Goal: Information Seeking & Learning: Check status

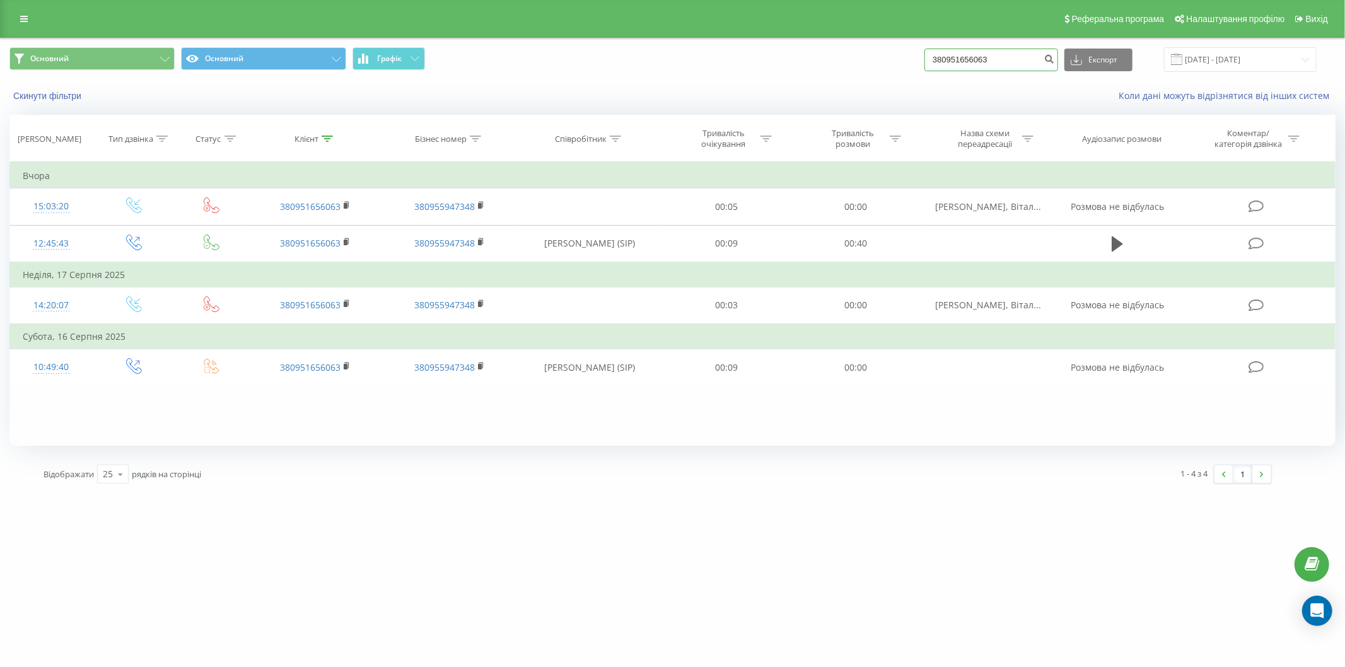
click at [976, 54] on input "380951656063" at bounding box center [991, 60] width 134 height 23
paste input "380689416451"
paste input "689416451"
type input "380689416451"
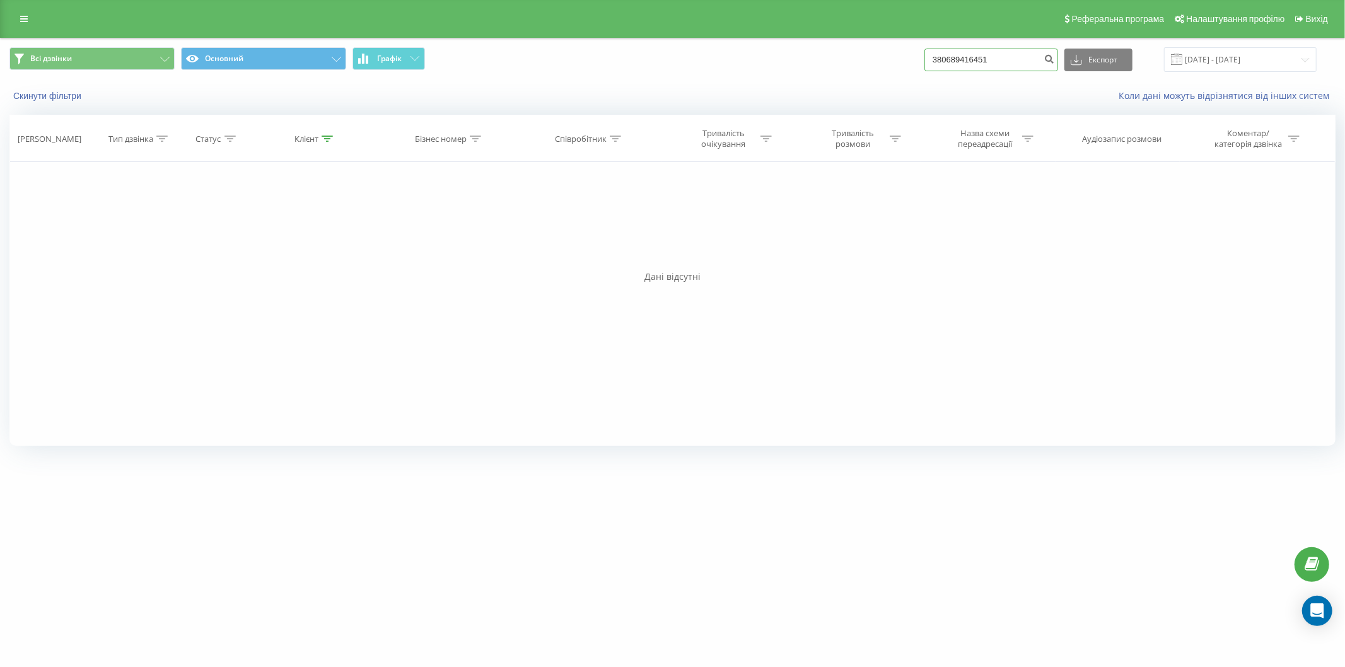
click at [971, 64] on input "380689416451" at bounding box center [991, 60] width 134 height 23
paste input "64376846"
type input "380664376846"
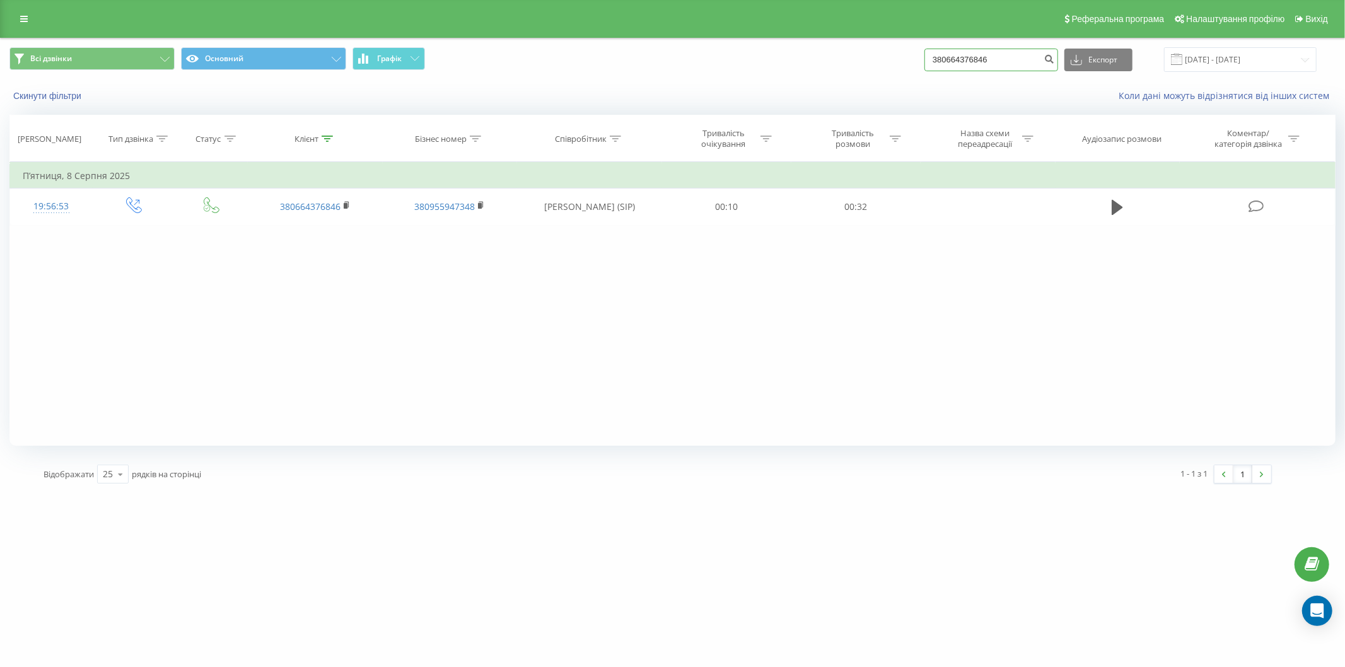
click at [990, 63] on input "380664376846" at bounding box center [991, 60] width 134 height 23
paste input "1411875"
type input "380661411875"
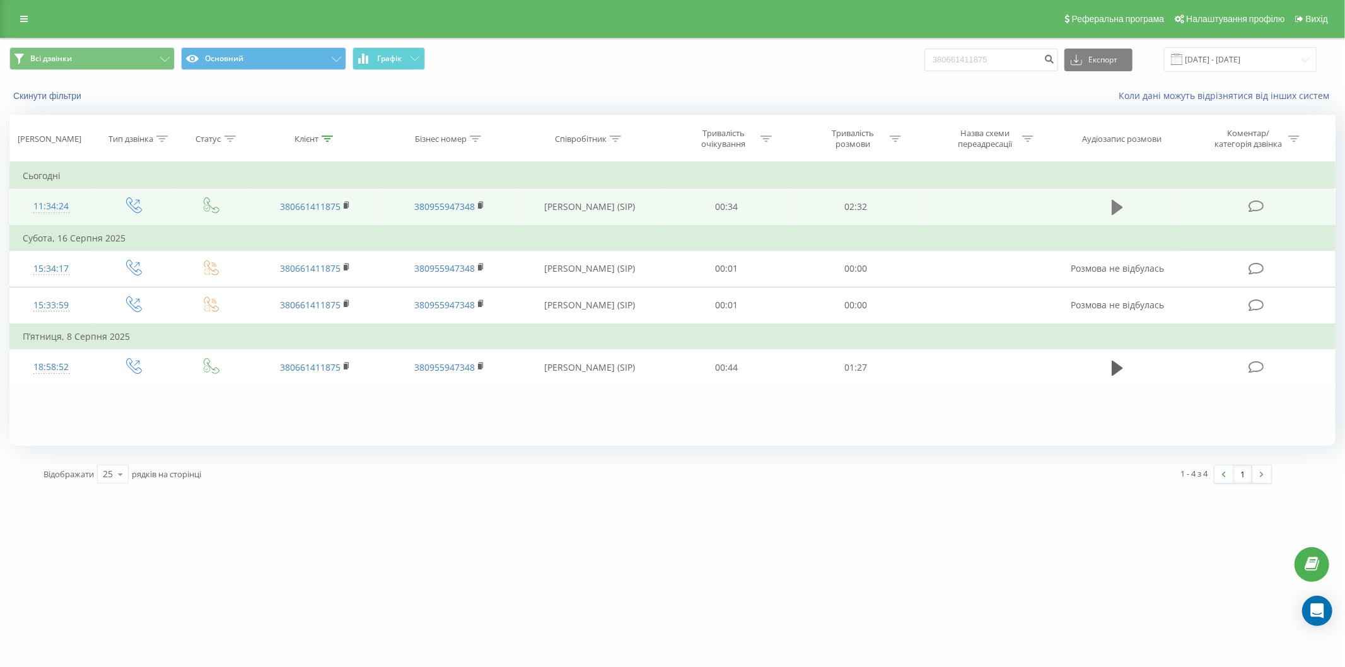
click at [1118, 200] on icon at bounding box center [1117, 208] width 11 height 18
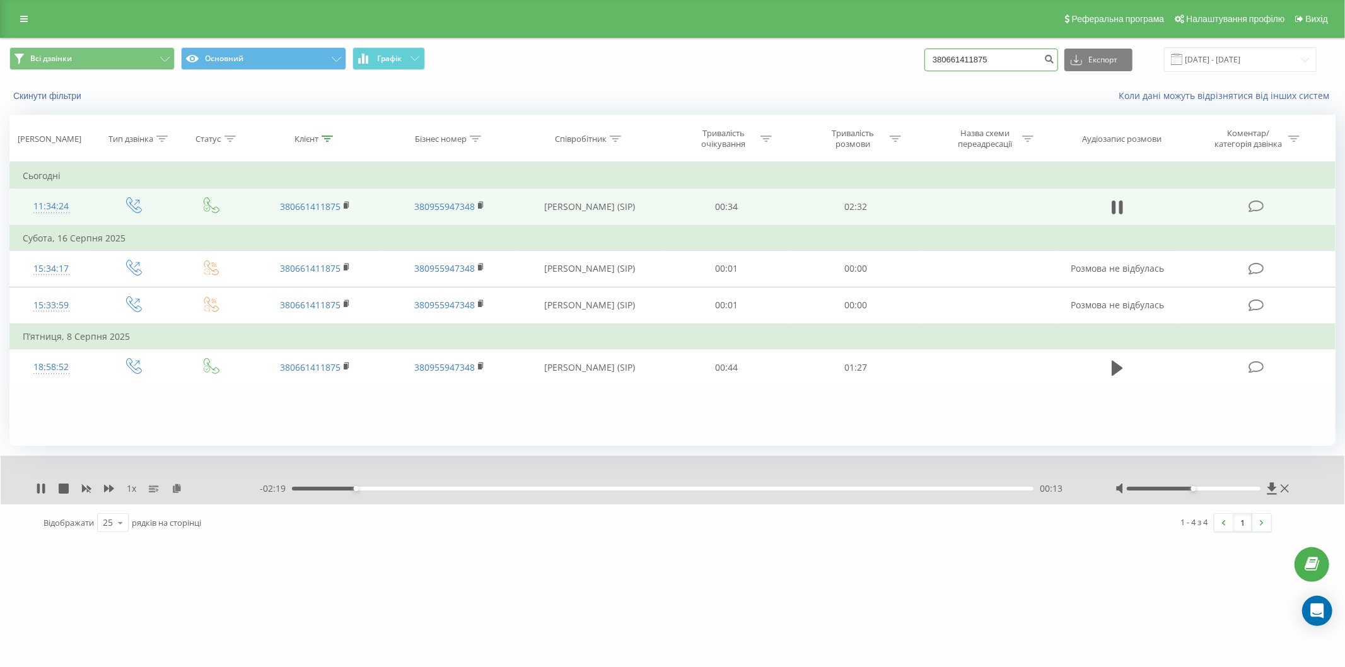
click at [965, 52] on input "380661411875" at bounding box center [991, 60] width 134 height 23
paste input "969592664"
type input "380969592664"
click at [41, 487] on icon at bounding box center [41, 489] width 10 height 10
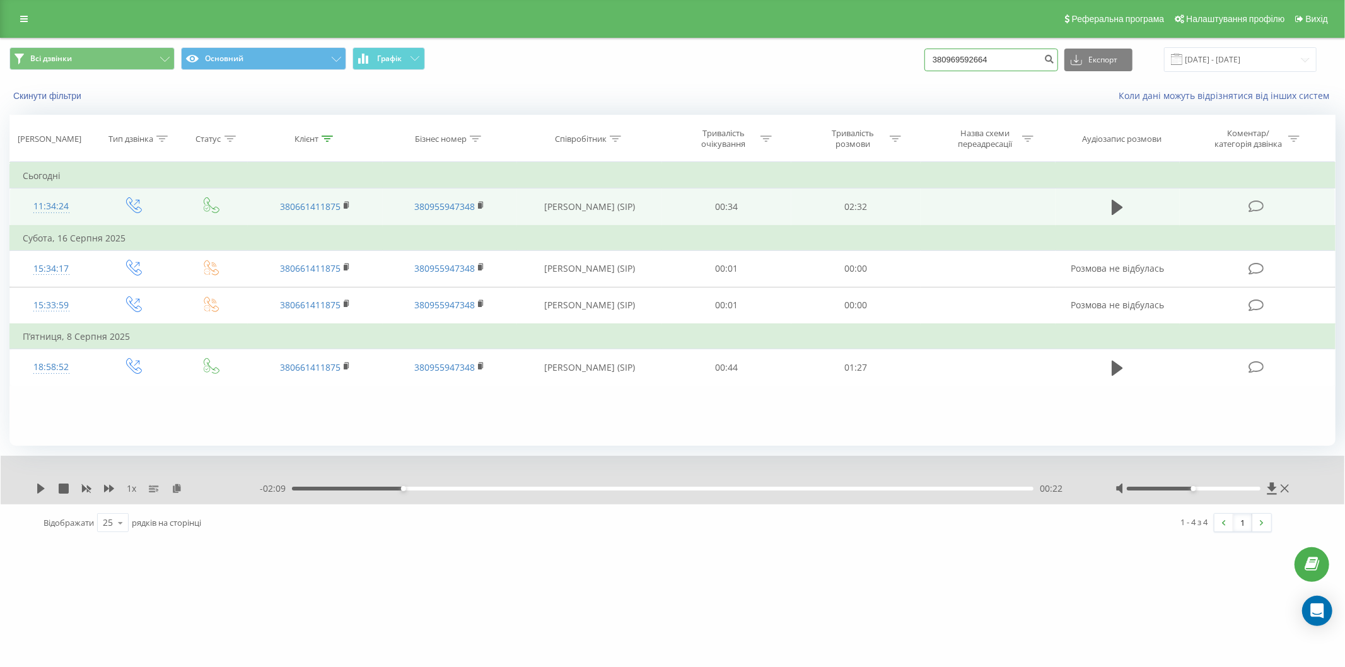
click at [985, 65] on input "380969592664" at bounding box center [991, 60] width 134 height 23
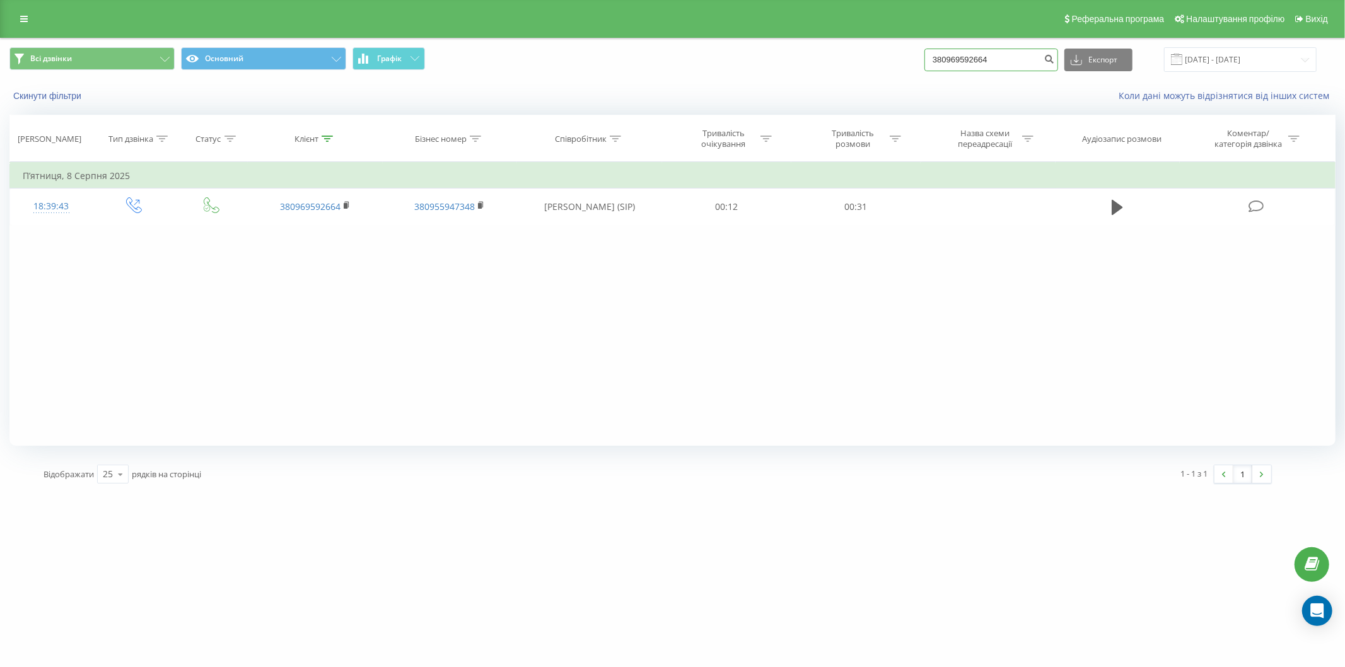
click at [1004, 64] on input "380969592664" at bounding box center [991, 60] width 134 height 23
paste input "664709618"
type input "380664709618"
click at [982, 61] on input "380664709618" at bounding box center [991, 60] width 134 height 23
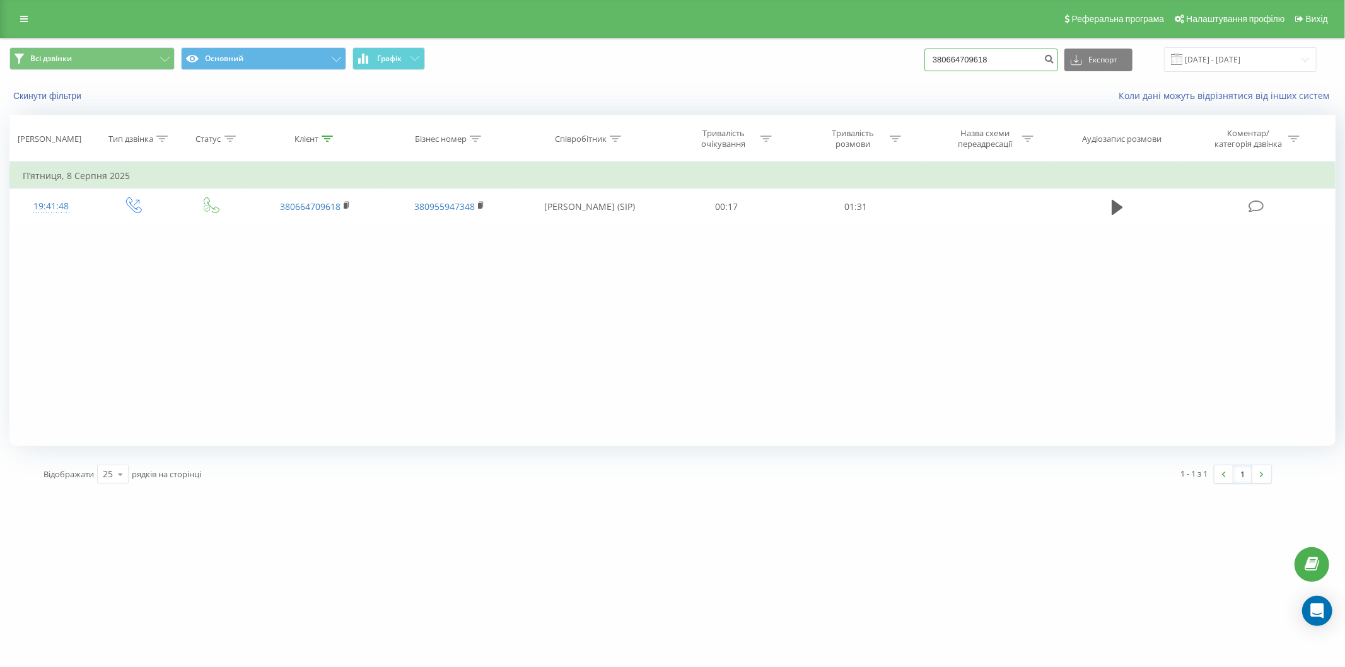
click at [982, 61] on input "380664709618" at bounding box center [991, 60] width 134 height 23
paste input "85509239"
type input "380685509239"
click at [1016, 59] on input "380685509239" at bounding box center [991, 60] width 134 height 23
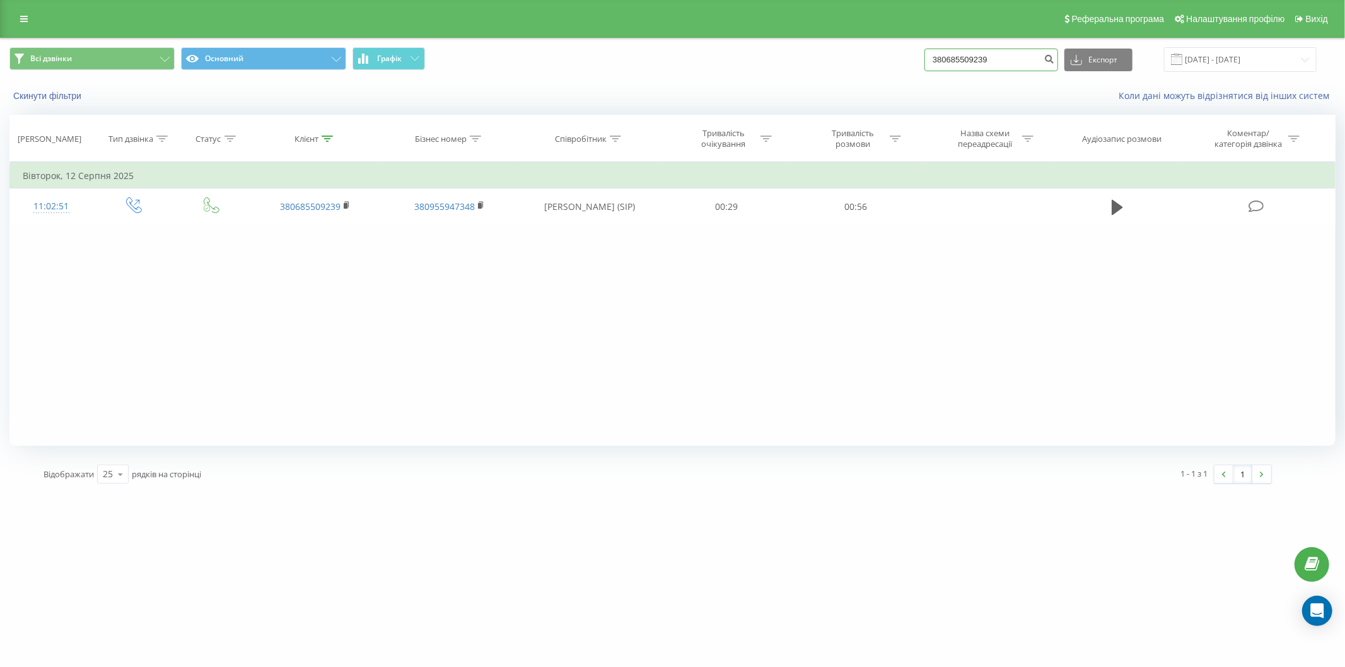
click at [1013, 57] on input "380685509239" at bounding box center [991, 60] width 134 height 23
click at [1011, 57] on input "380685509239" at bounding box center [991, 60] width 134 height 23
paste input "61411875"
type input "380661411875"
